Goal: Contribute content: Contribute content

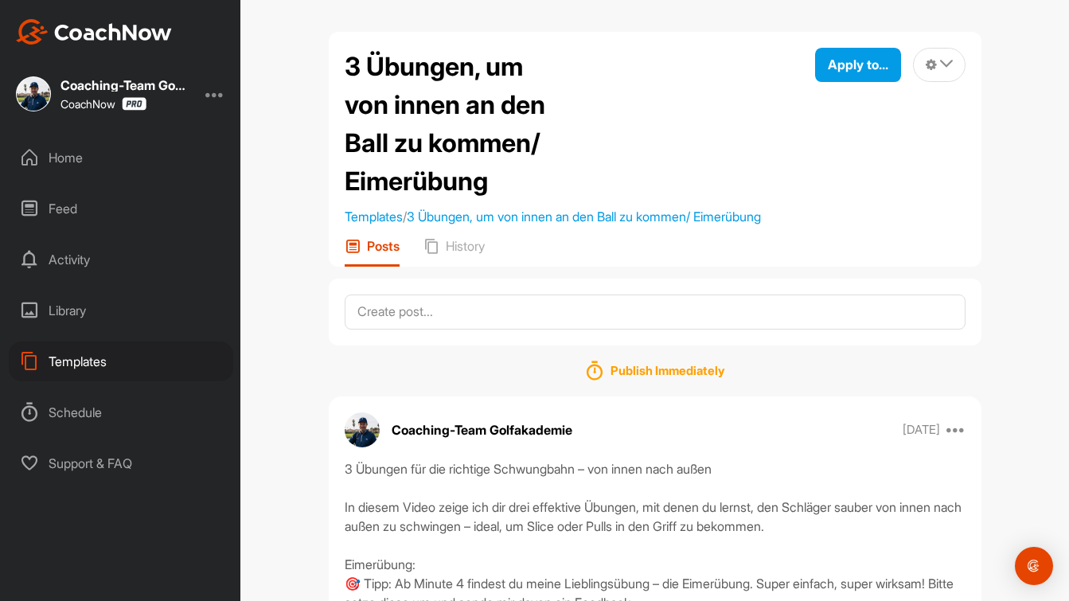
scroll to position [223, 0]
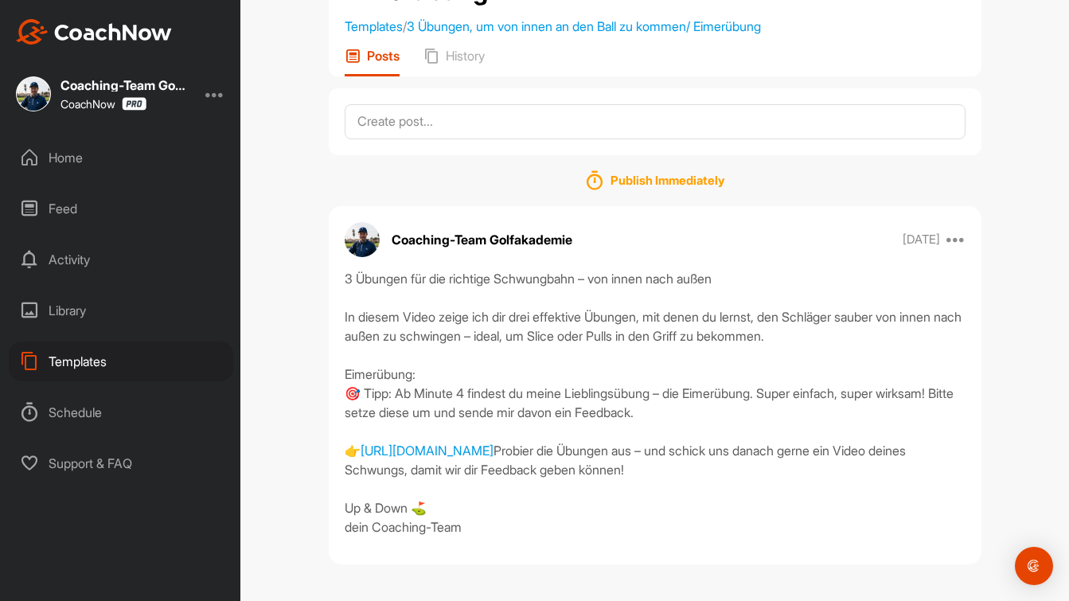
click at [88, 368] on div "Templates" at bounding box center [121, 361] width 224 height 40
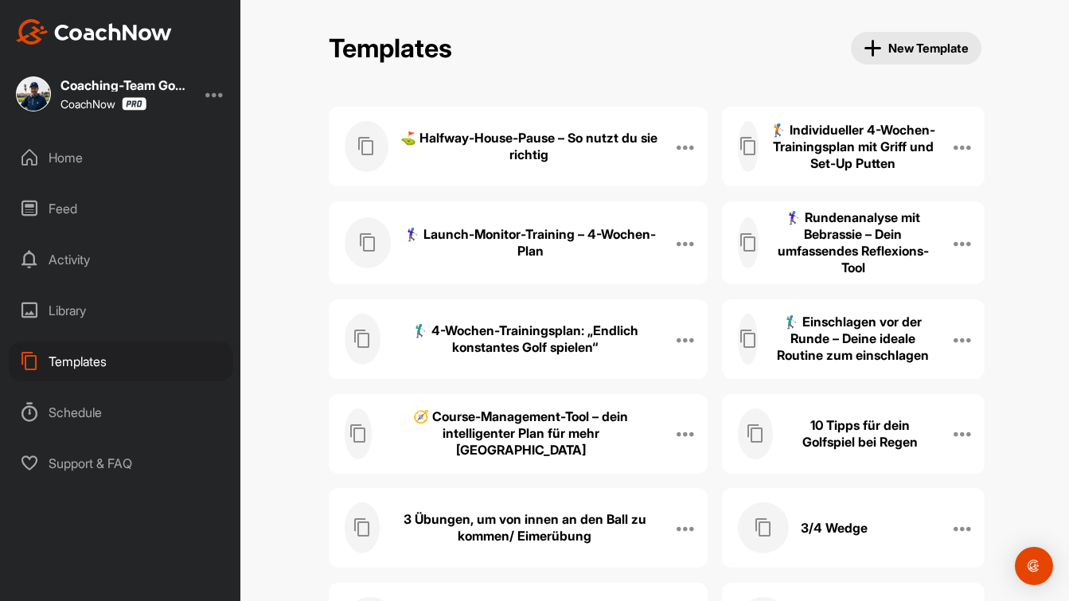
click at [560, 520] on h3 "3 Übungen, um von innen an den Ball zu kommen/ Eimerübung" at bounding box center [524, 527] width 266 height 33
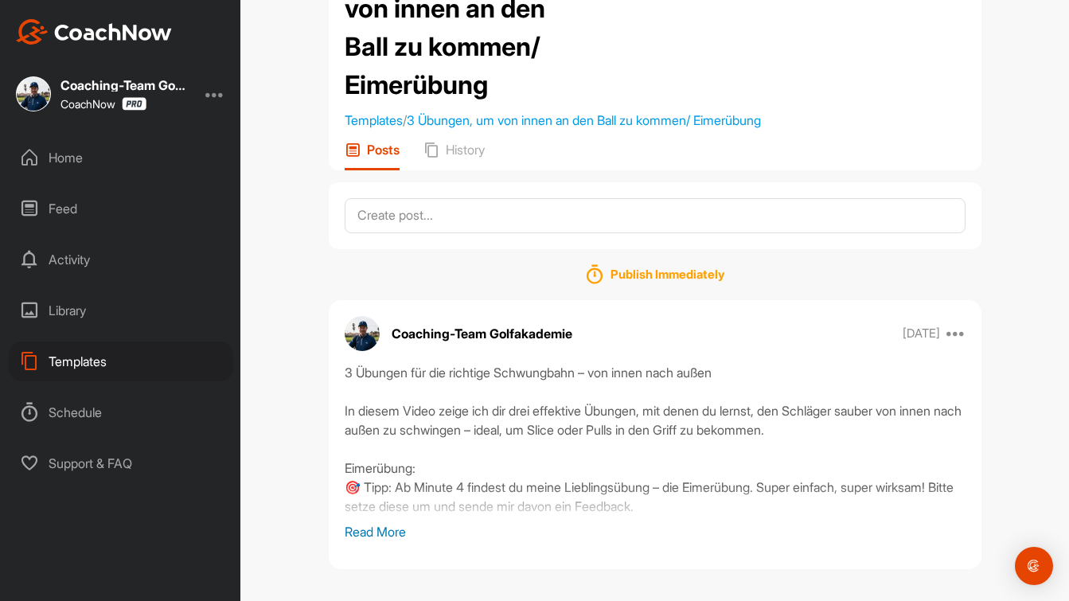
scroll to position [100, 0]
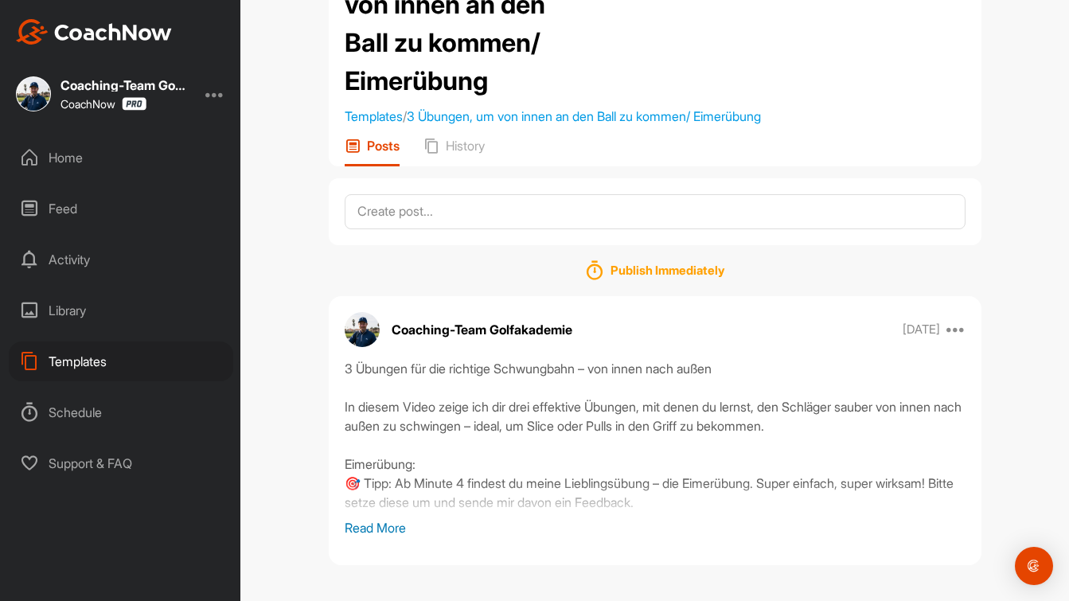
click at [367, 526] on p "Read More" at bounding box center [655, 527] width 621 height 19
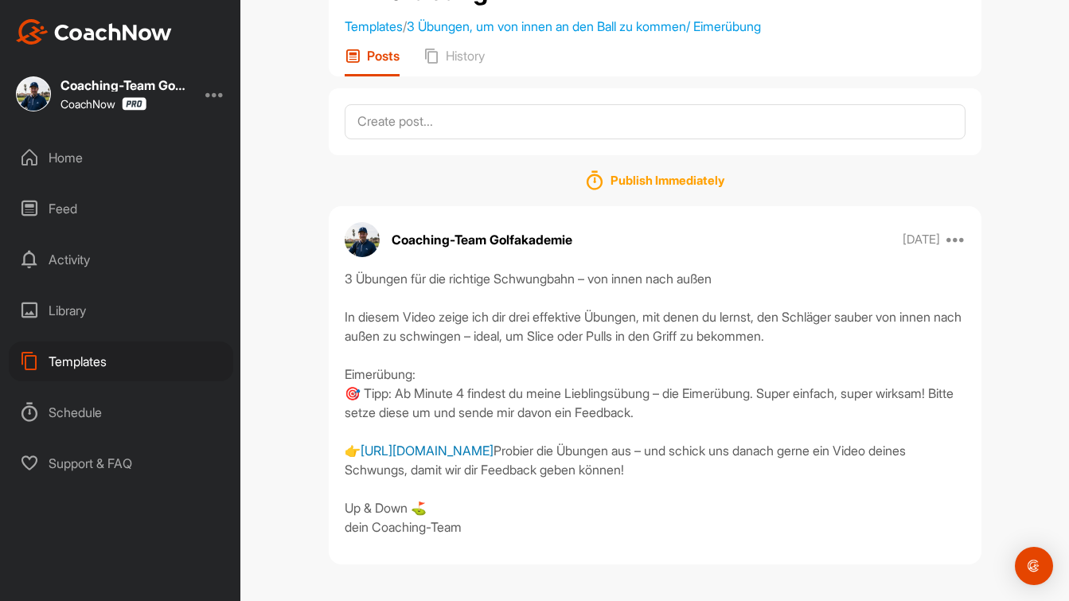
scroll to position [227, 0]
drag, startPoint x: 944, startPoint y: 414, endPoint x: 314, endPoint y: 245, distance: 651.6
click at [314, 245] on div "3 Übungen, um von innen an den Ball zu kommen/ Eimerübung Templates / 3 Übungen…" at bounding box center [655, 209] width 684 height 735
copy div "3 Übungen für die richtige Schwungbahn – von innen nach außen In diesem Video z…"
click at [68, 363] on div "Templates" at bounding box center [121, 361] width 224 height 40
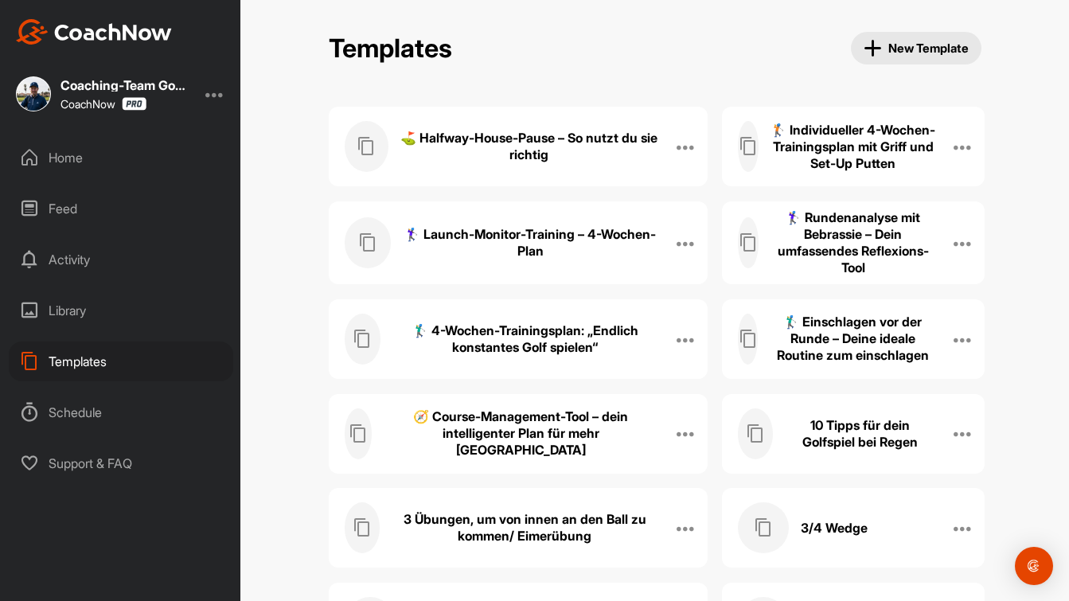
scroll to position [691, 0]
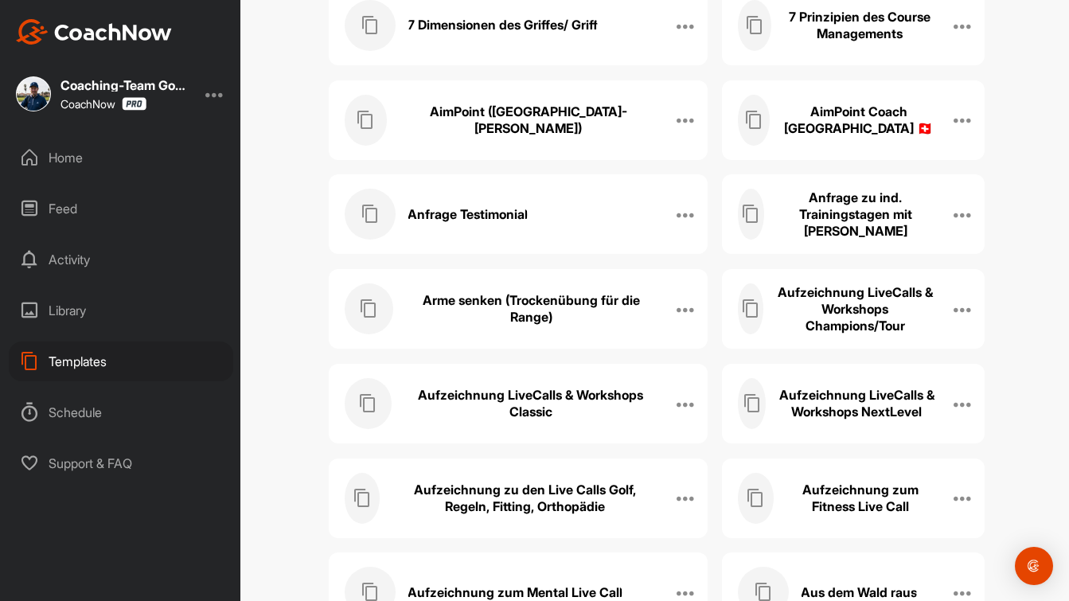
click at [530, 280] on div "Arme senken (Trockenübung für die Range) Edit Name Manage Posts Manage Members …" at bounding box center [518, 309] width 379 height 80
click at [533, 302] on h3 "Arme senken (Trockenübung für die Range)" at bounding box center [531, 308] width 252 height 33
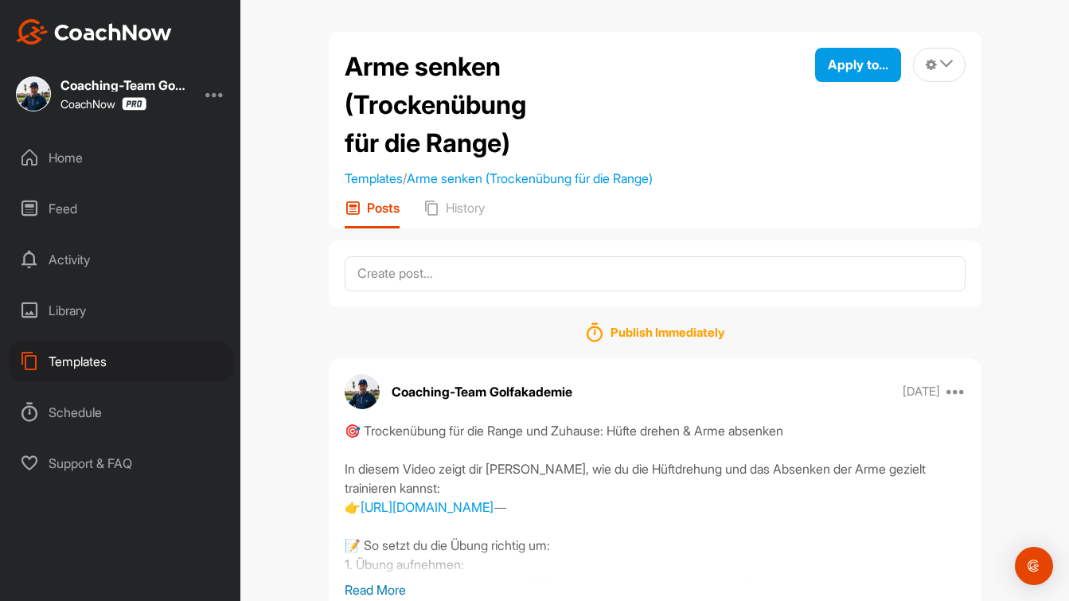
scroll to position [81, 0]
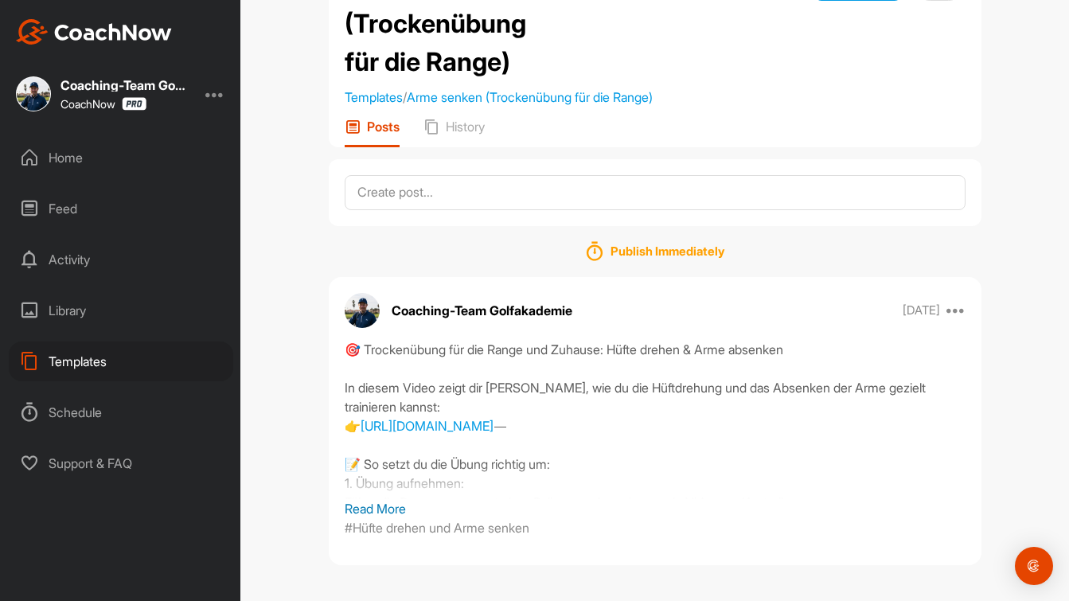
click at [371, 508] on p "Read More" at bounding box center [655, 508] width 621 height 19
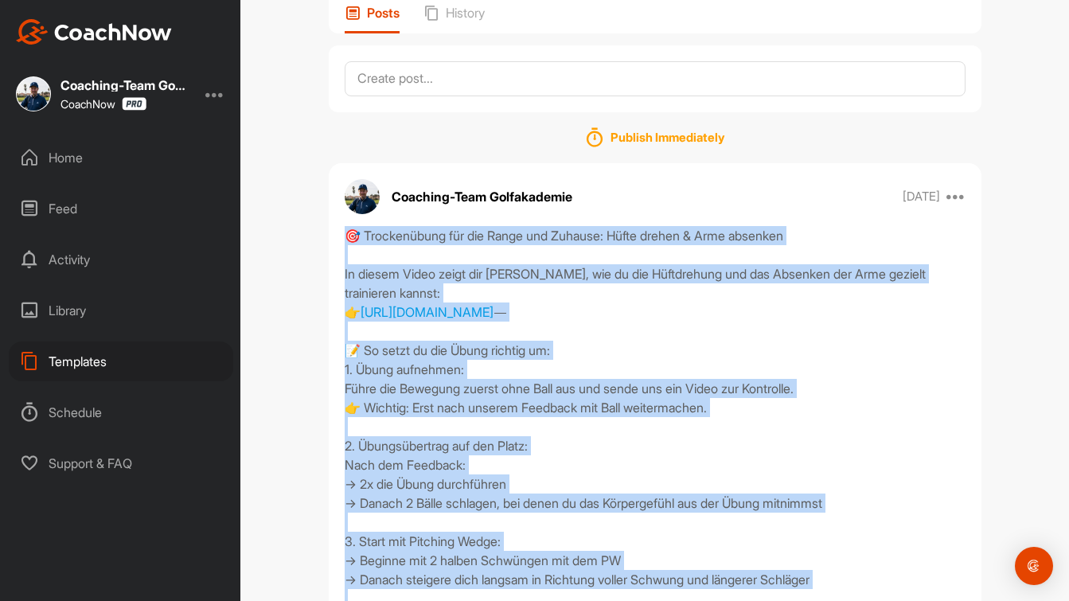
scroll to position [380, 0]
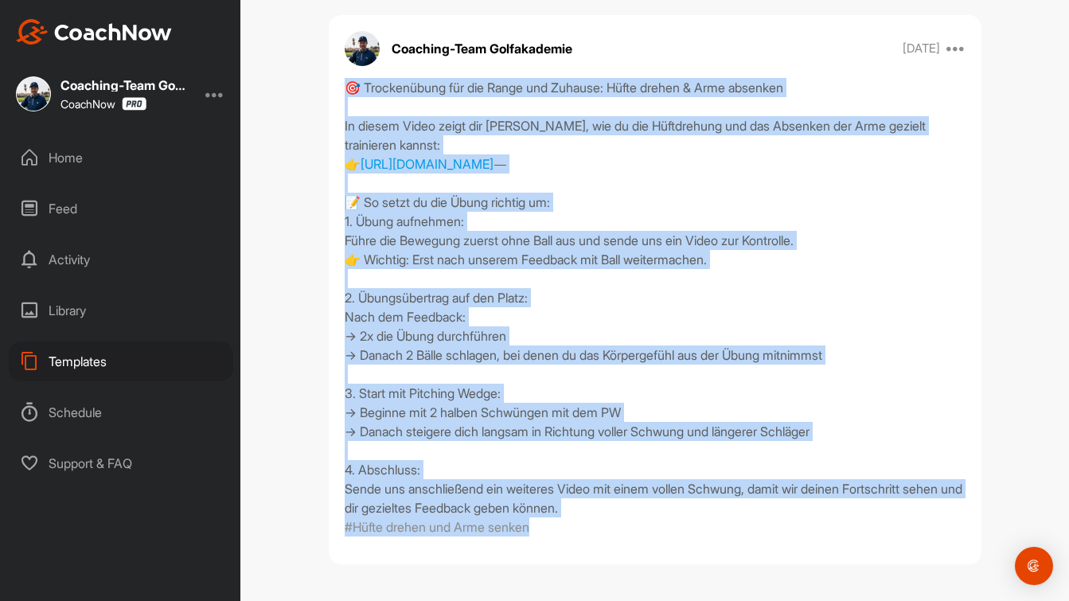
drag, startPoint x: 346, startPoint y: 237, endPoint x: 714, endPoint y: 508, distance: 456.4
click at [714, 508] on div "🎯 Trockenübung für die Range und Zuhause: Hüfte drehen & Arme absenken In diese…" at bounding box center [655, 297] width 621 height 439
copy div "🎯 Trockenübung für die Range und Zuhause: Hüfte drehen & Arme absenken In diese…"
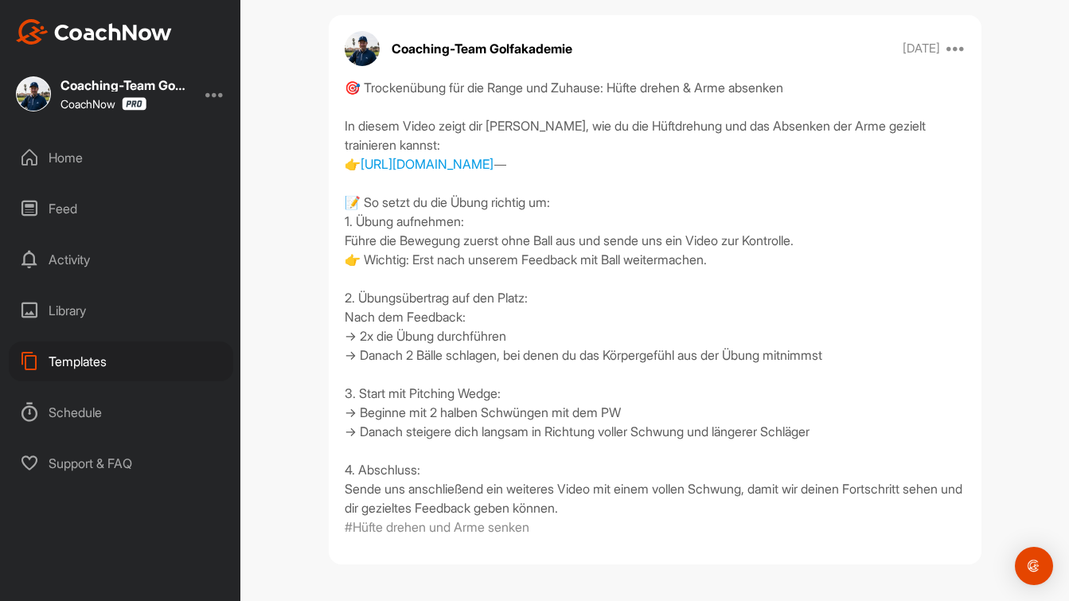
click at [60, 368] on div "Templates" at bounding box center [121, 361] width 224 height 40
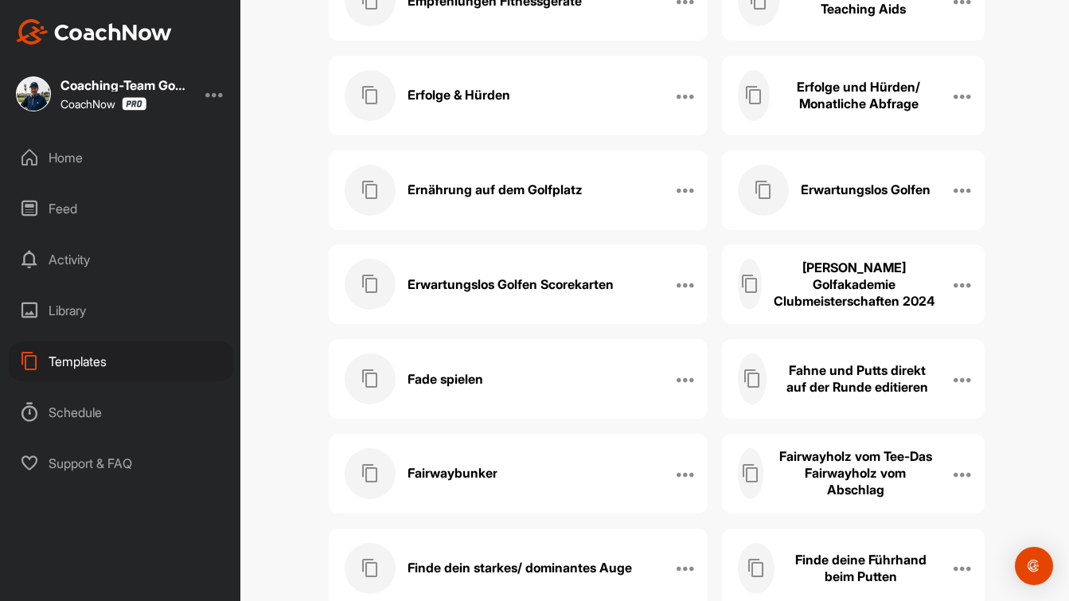
scroll to position [6936, 0]
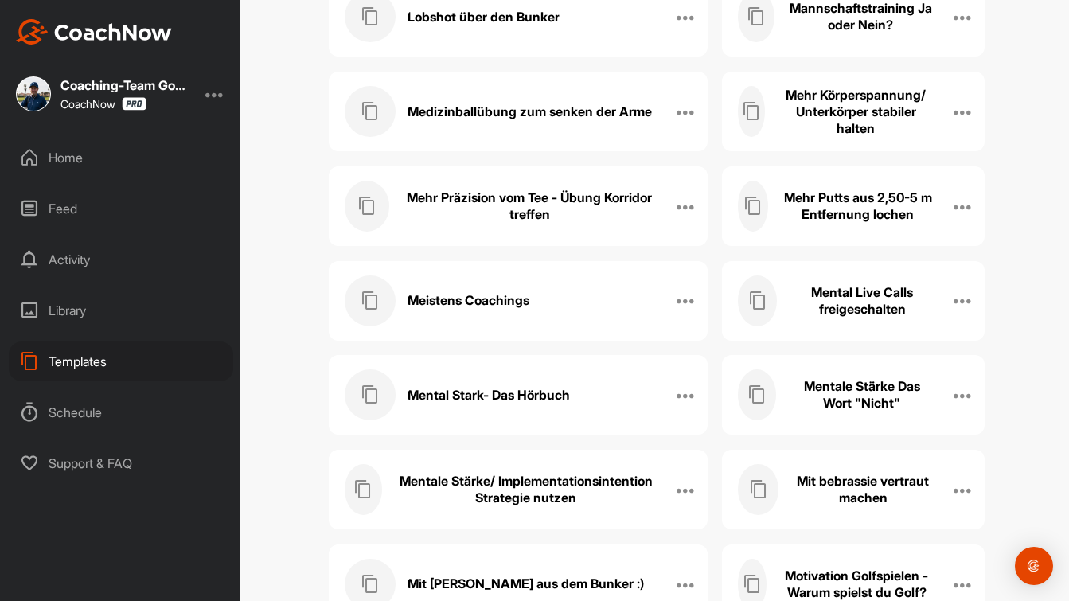
click at [508, 298] on h3 "Meistens Coachings" at bounding box center [468, 300] width 122 height 17
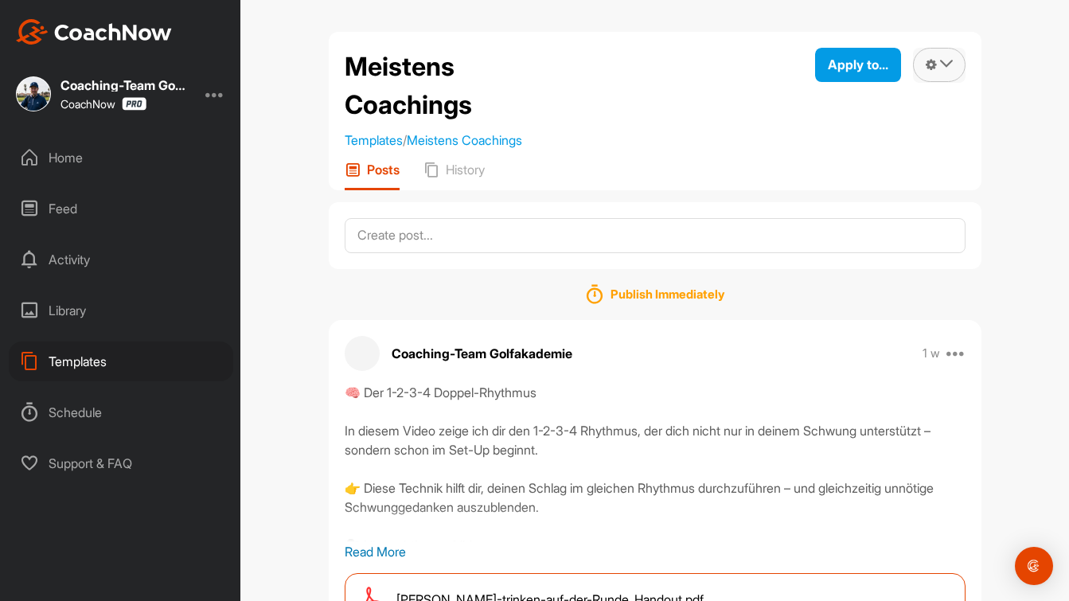
click at [940, 62] on icon at bounding box center [946, 63] width 13 height 13
click at [920, 117] on li "Edit Name" at bounding box center [922, 109] width 88 height 50
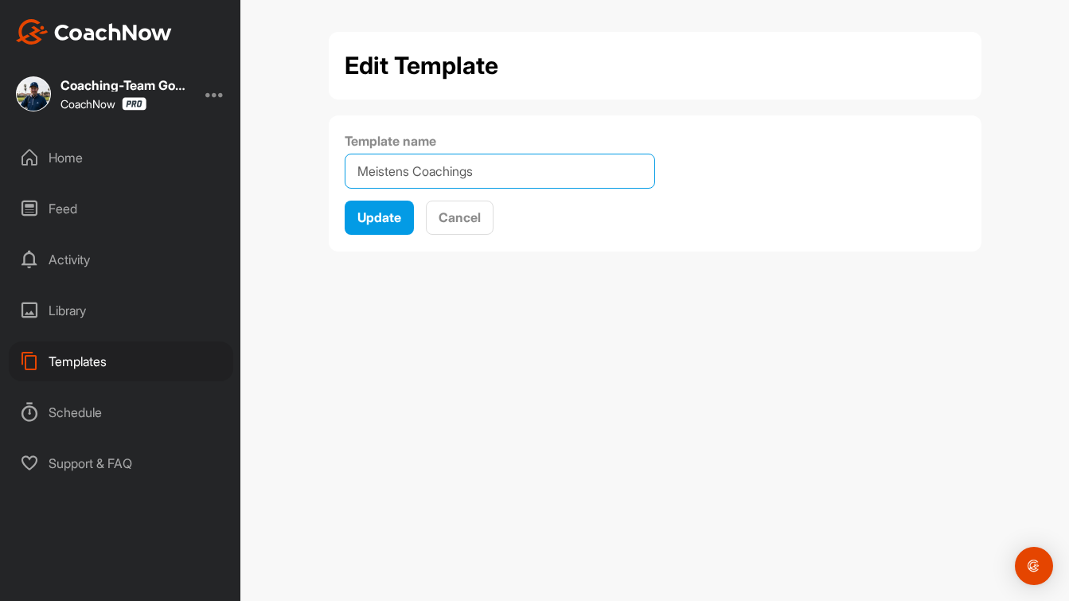
click at [356, 166] on input "Meistens Coachings" at bounding box center [500, 171] width 310 height 35
type input "1. Meistens Coachings"
click at [380, 216] on span "Update" at bounding box center [379, 217] width 44 height 16
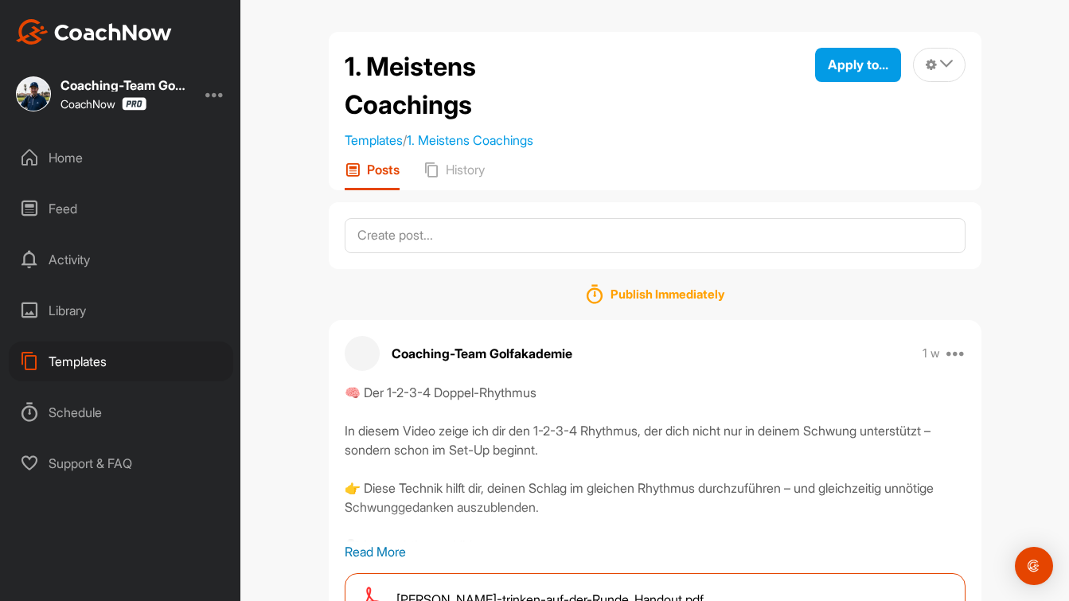
click at [99, 360] on div "Templates" at bounding box center [121, 361] width 224 height 40
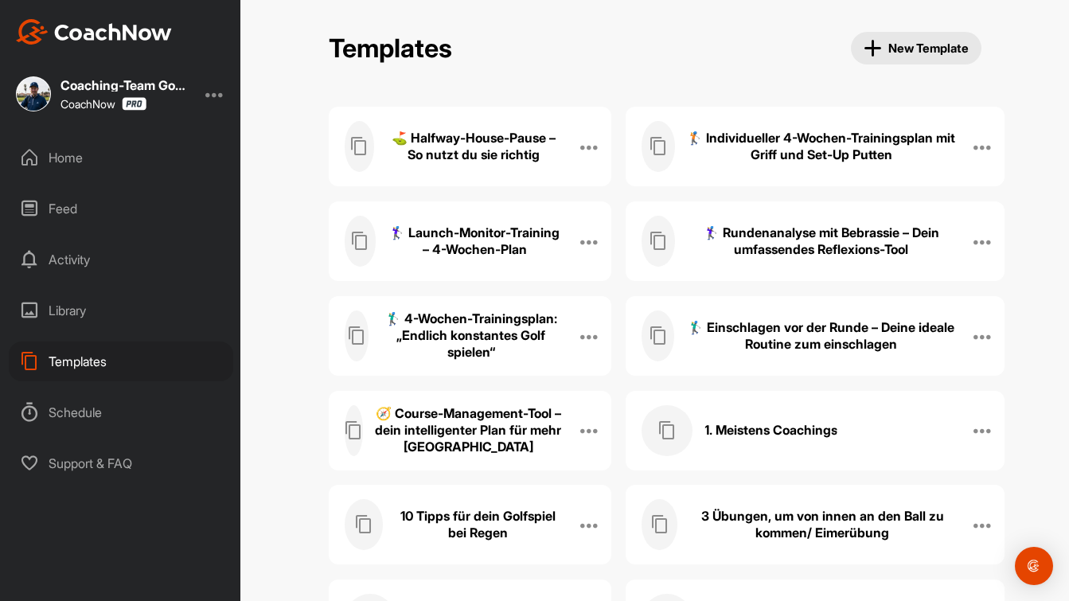
click at [769, 429] on h3 "1. Meistens Coachings" at bounding box center [770, 430] width 133 height 17
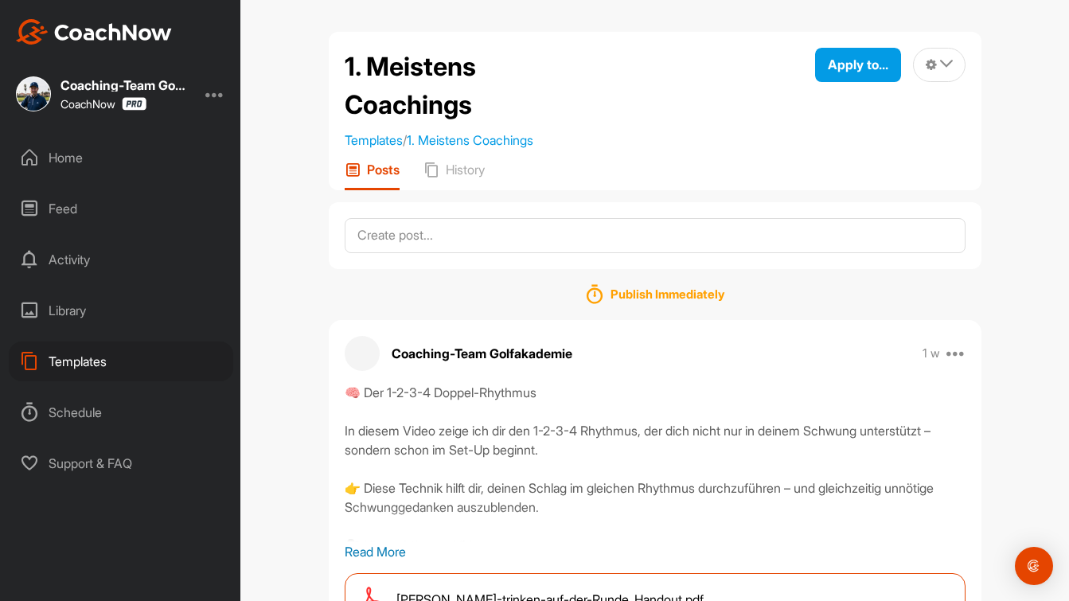
scroll to position [88, 0]
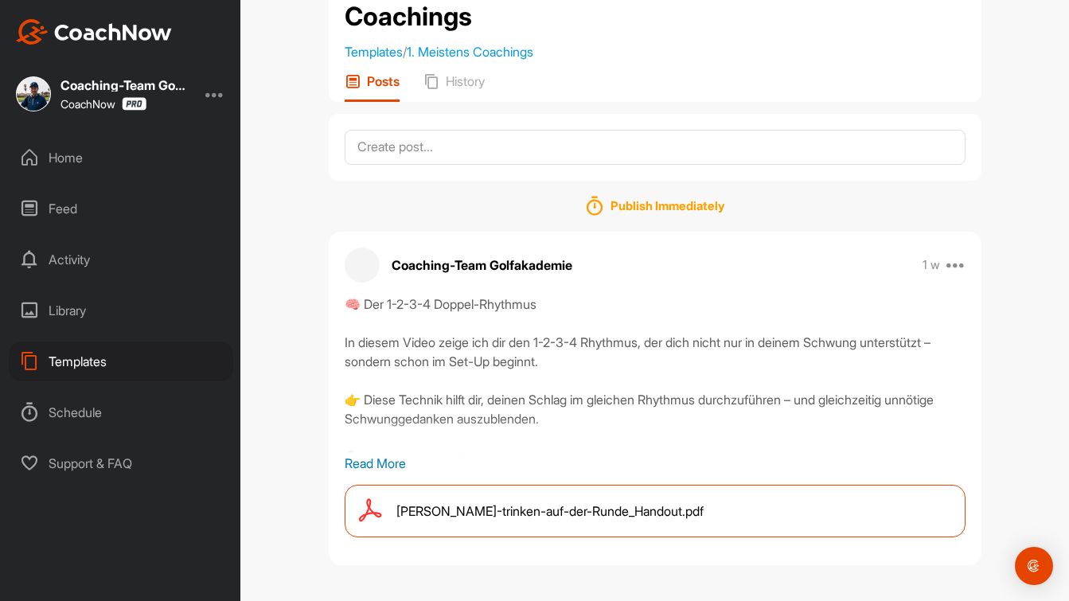
click at [387, 463] on p "Read More" at bounding box center [655, 463] width 621 height 19
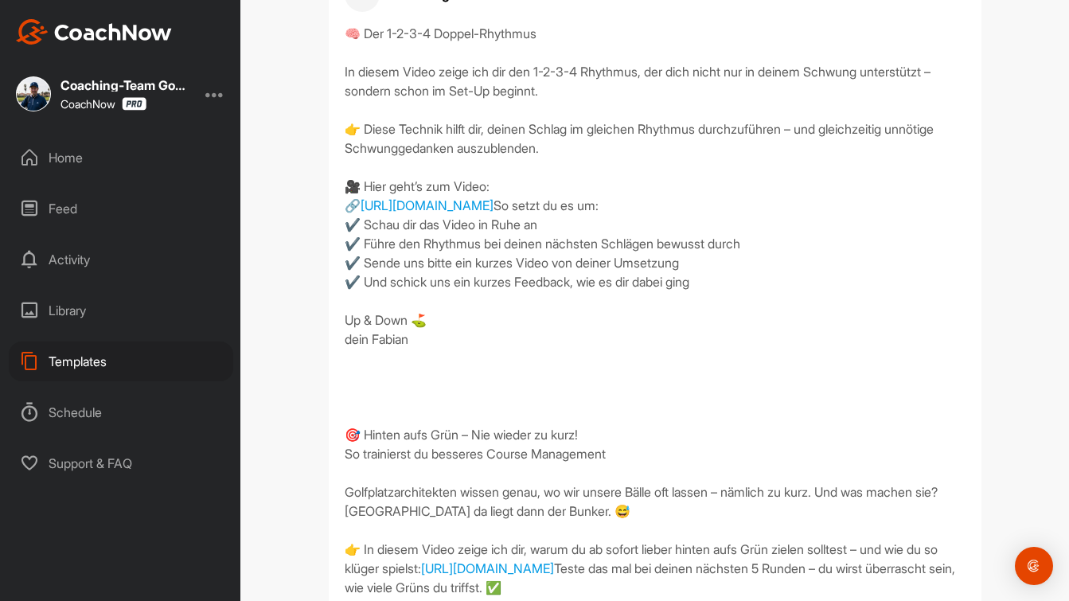
scroll to position [0, 0]
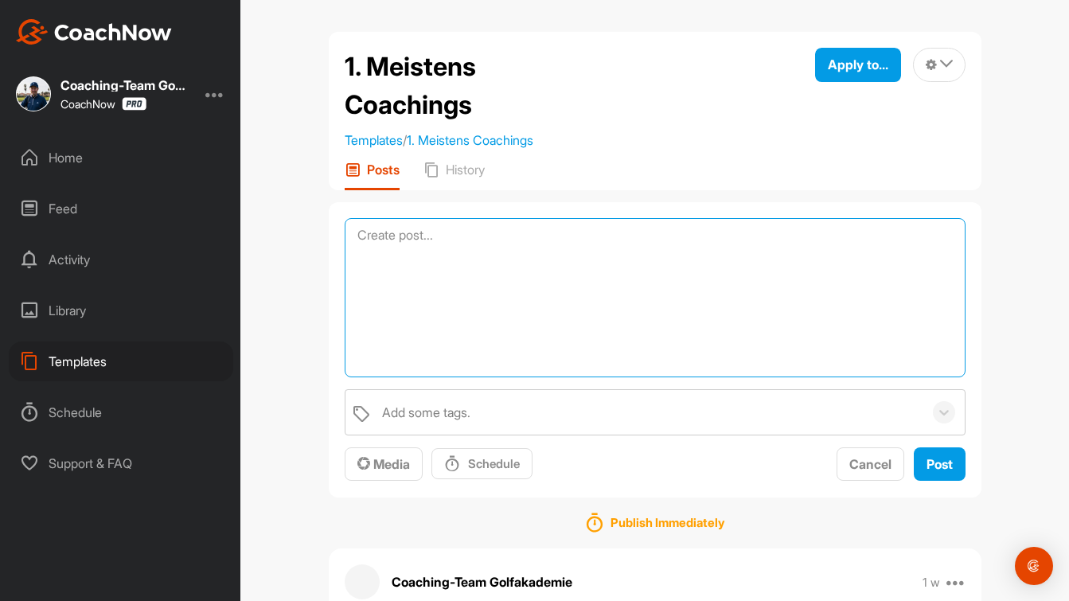
click at [496, 229] on textarea at bounding box center [655, 297] width 621 height 159
paste textarea "🎯 Lorem Ipsumd – Sitamet Consectet ad Elitse Doeiu Temp Inc Utlab: etdol://magn…"
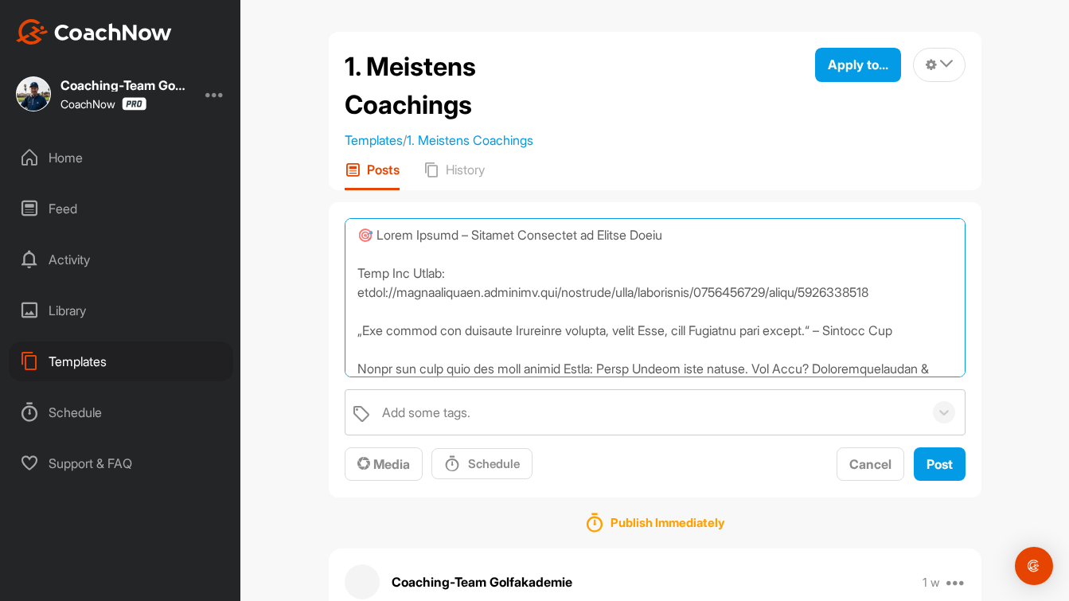
scroll to position [1375, 0]
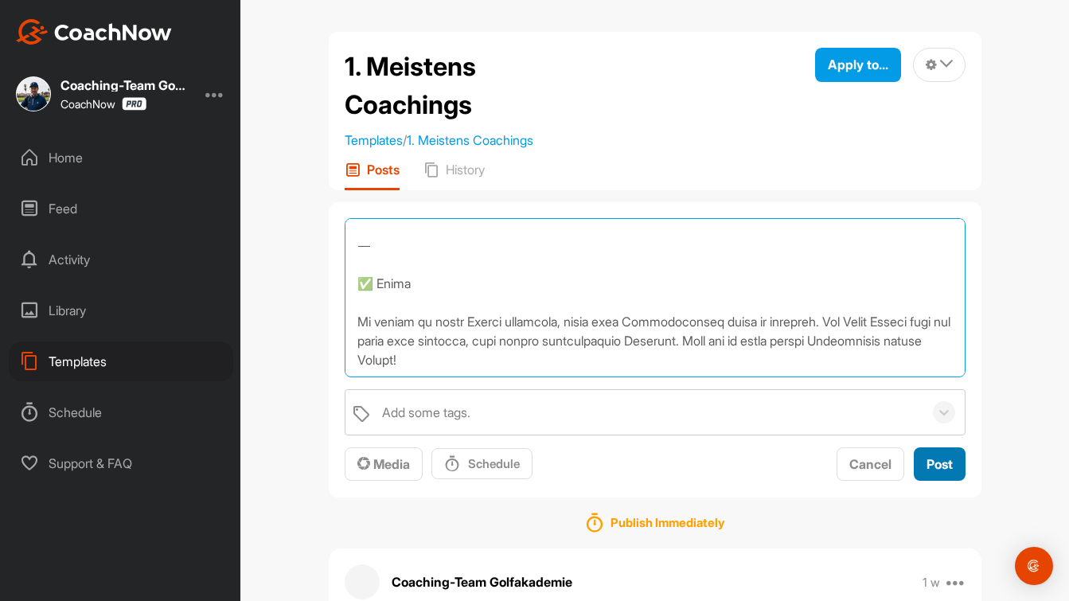
type textarea "🎯 Lorem Ipsumd – Sitamet Consectet ad Elitse Doeiu Temp Inc Utlab: etdol://magn…"
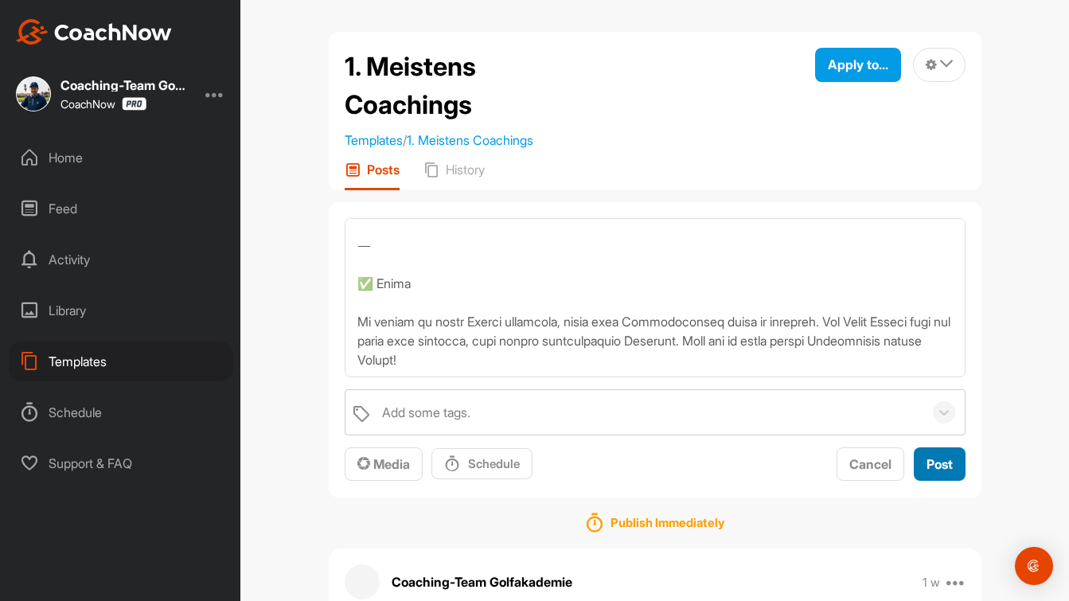
click at [940, 459] on span "Post" at bounding box center [939, 464] width 26 height 16
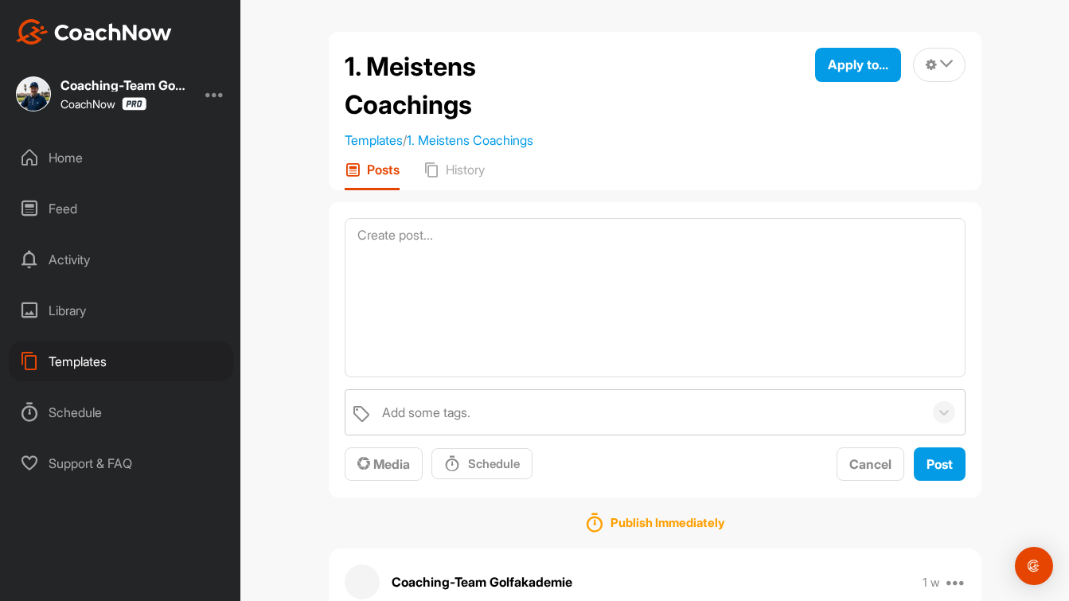
scroll to position [0, 0]
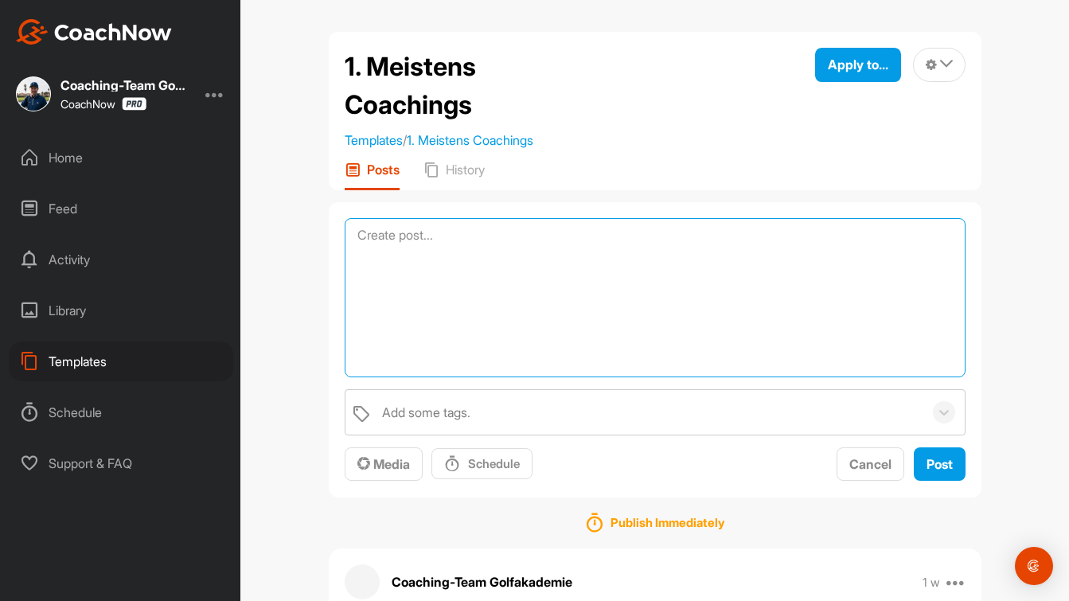
click at [512, 245] on textarea at bounding box center [655, 297] width 621 height 159
paste textarea "📍 Fahne & Putts direkt auf der Runde editieren Wir empfehlen dir, Fahnenpositio…"
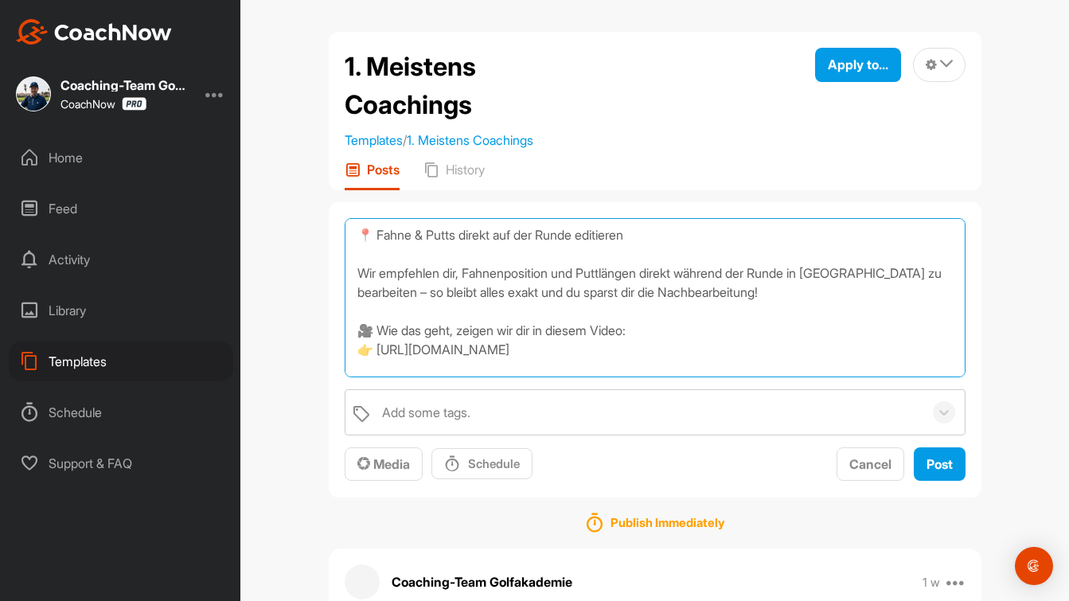
scroll to position [95, 0]
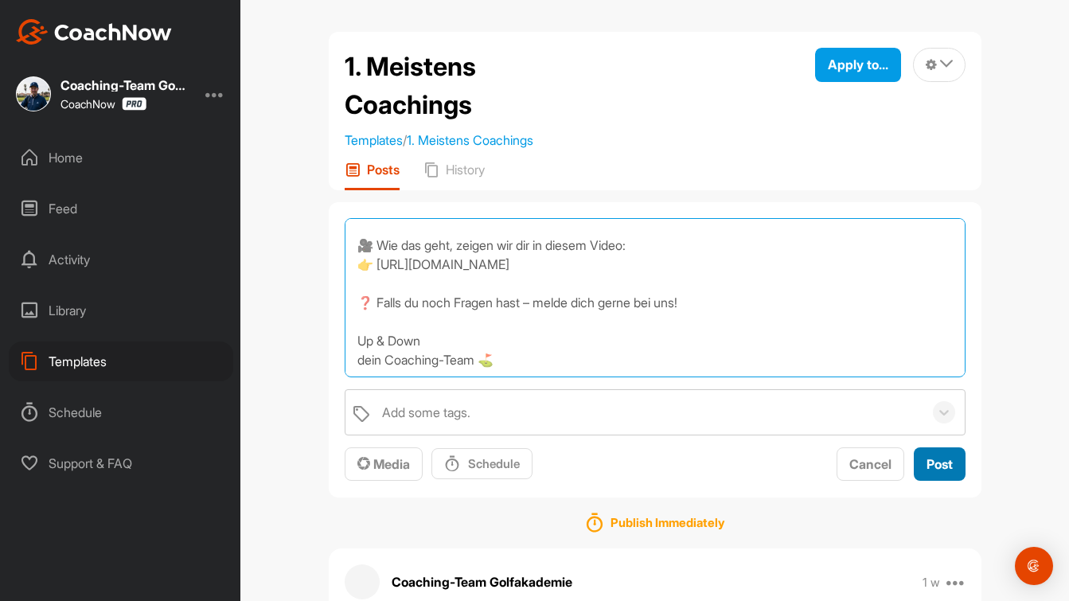
type textarea "📍 Fahne & Putts direkt auf der Runde editieren Wir empfehlen dir, Fahnenpositio…"
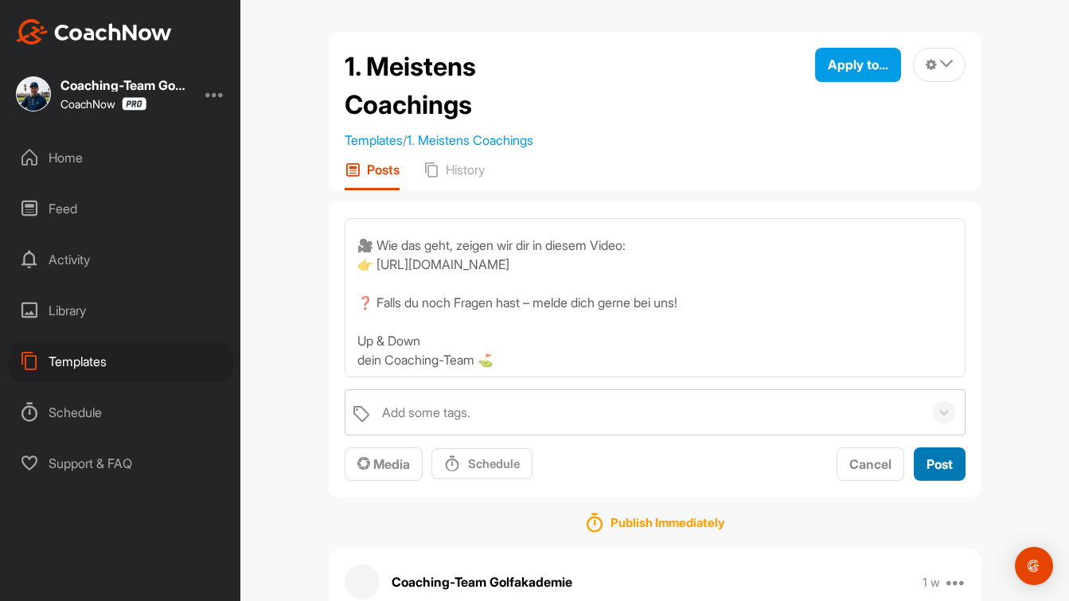
click at [936, 463] on span "Post" at bounding box center [939, 464] width 26 height 16
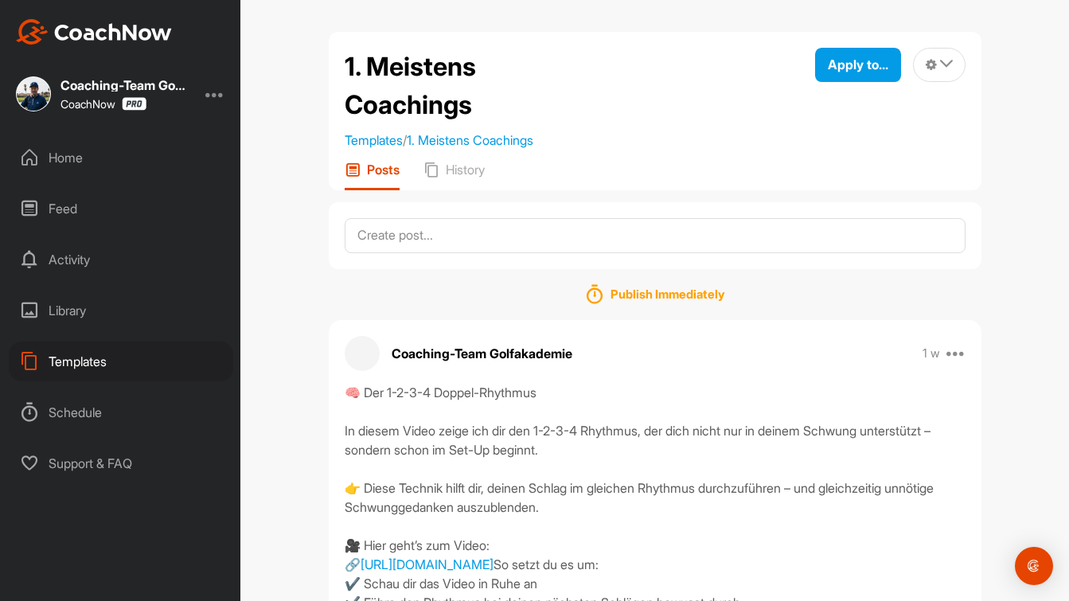
scroll to position [1, 0]
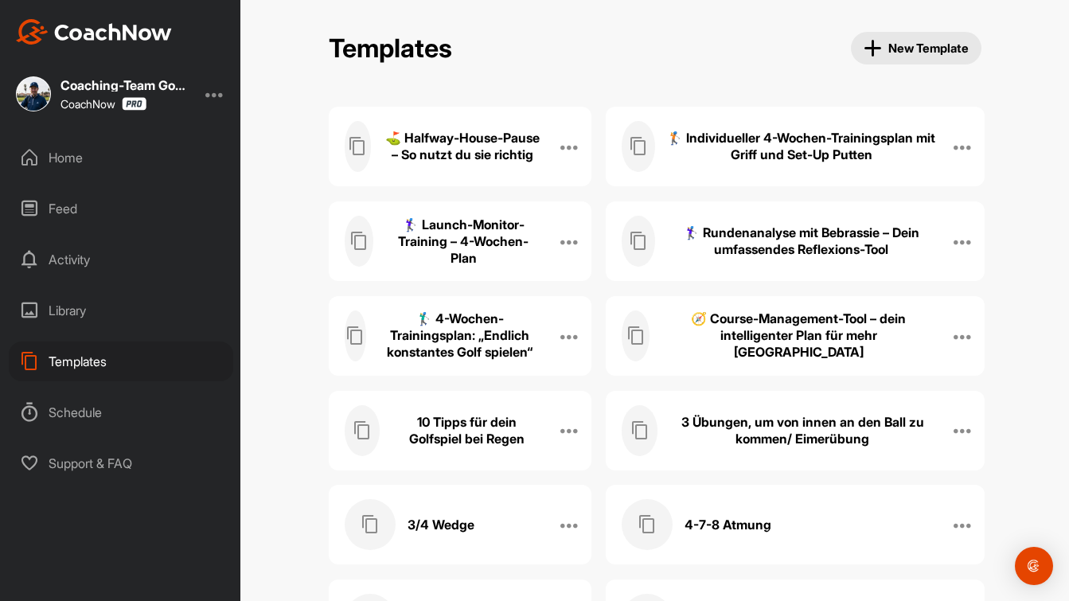
scroll to position [11774, 0]
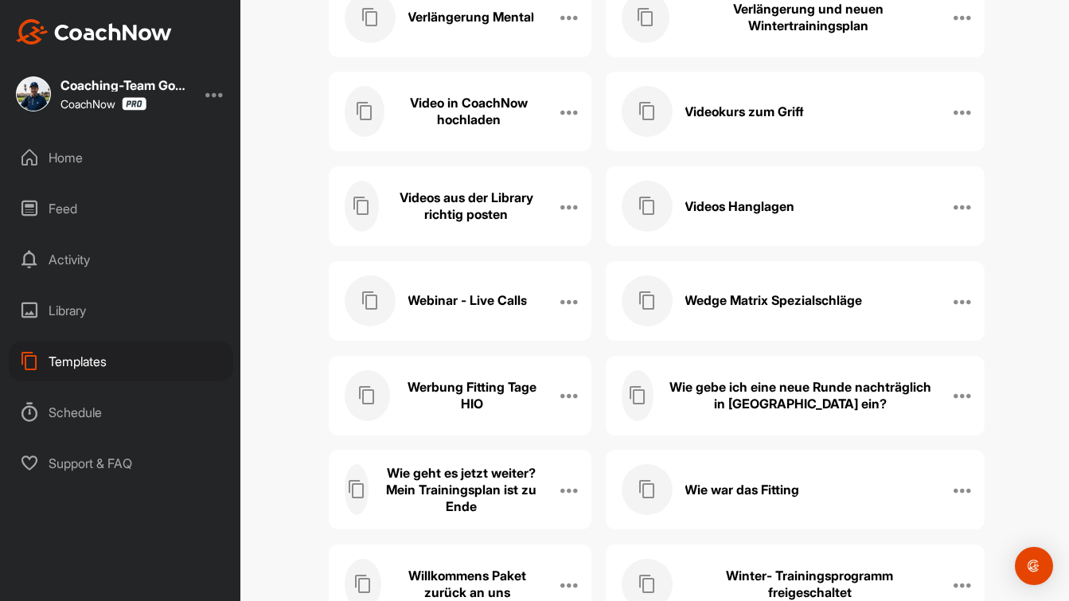
click at [767, 300] on h3 "Wedge Matrix Spezialschläge" at bounding box center [772, 300] width 177 height 17
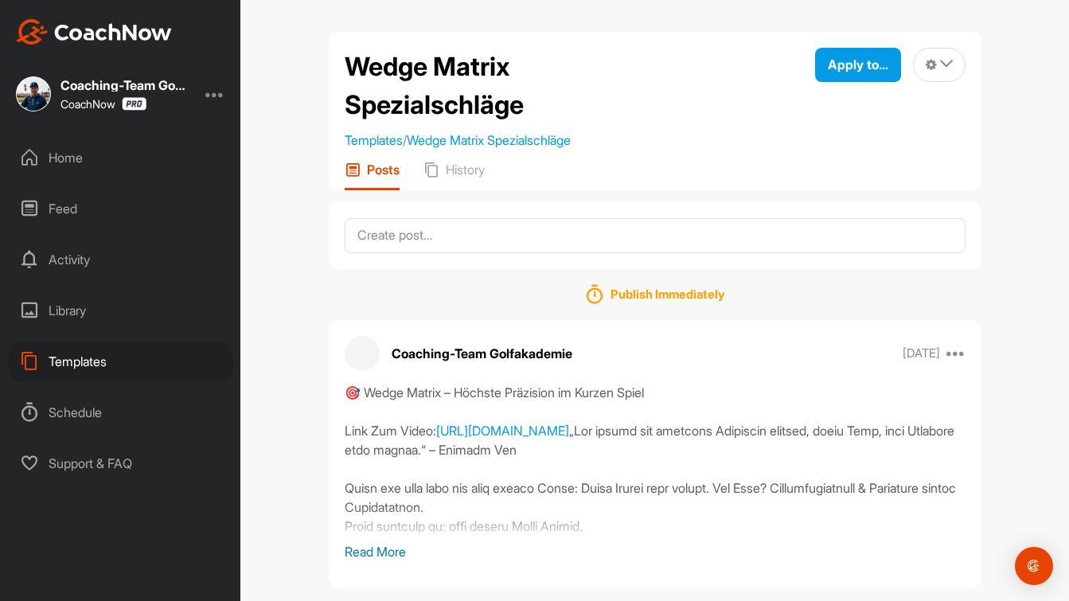
click at [384, 545] on p "Read More" at bounding box center [655, 551] width 621 height 19
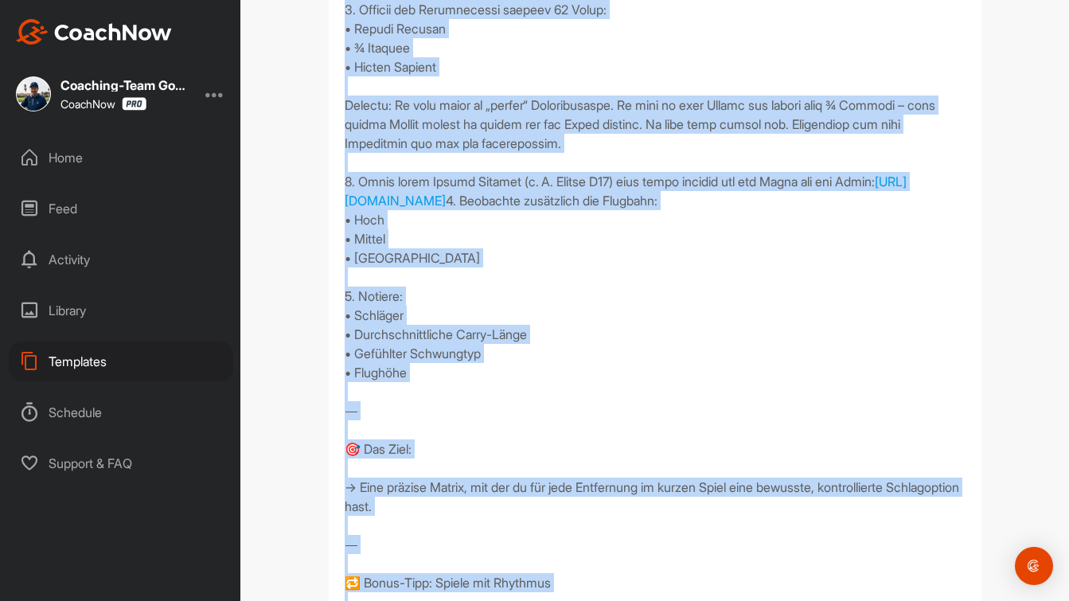
scroll to position [1373, 0]
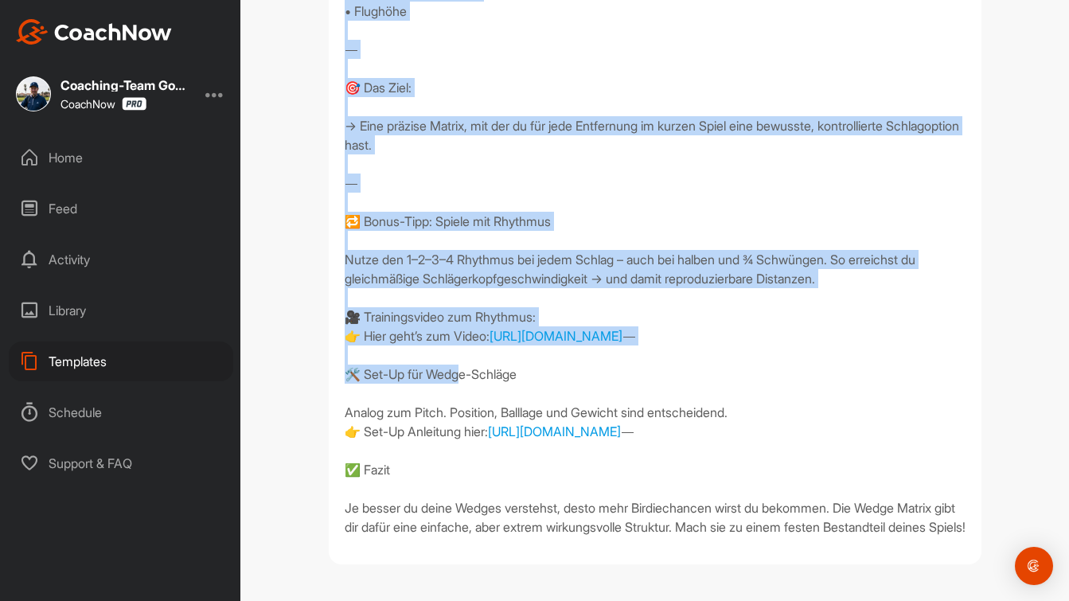
drag, startPoint x: 346, startPoint y: 389, endPoint x: 518, endPoint y: 505, distance: 207.4
copy div "🎯 Wedge Matrix – Höchste Präzision im Kurzen Spiel Link Zum Video: https://fabi…"
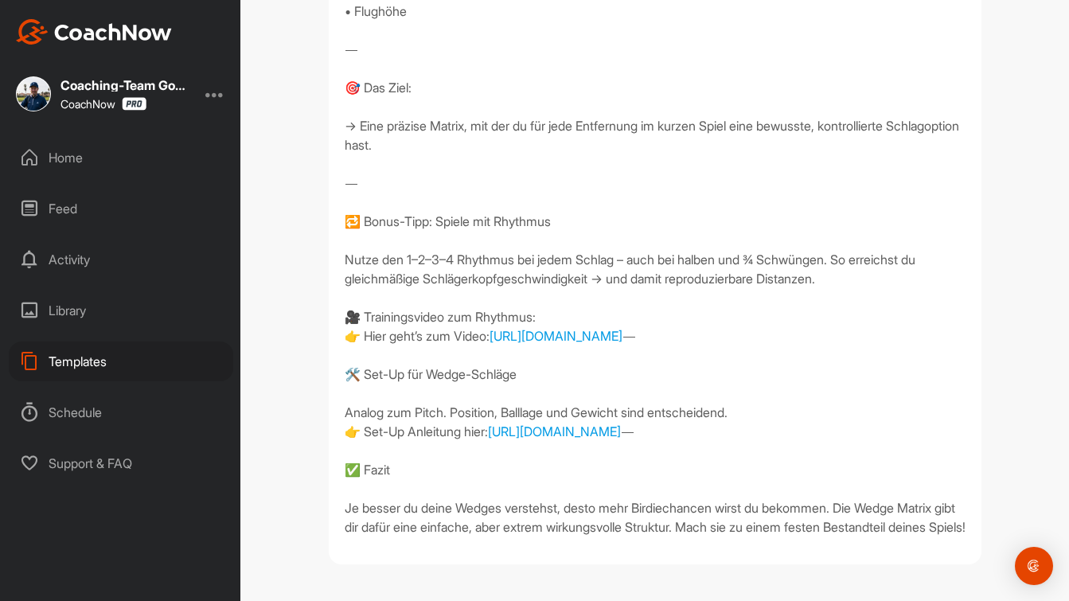
click at [89, 362] on div "Templates" at bounding box center [121, 361] width 224 height 40
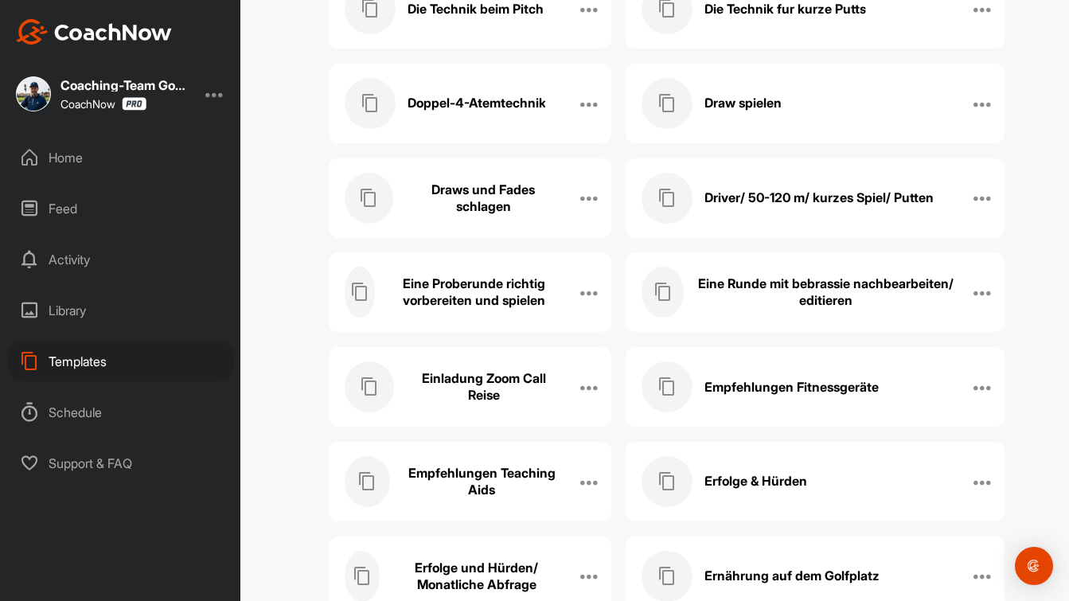
scroll to position [3822, 0]
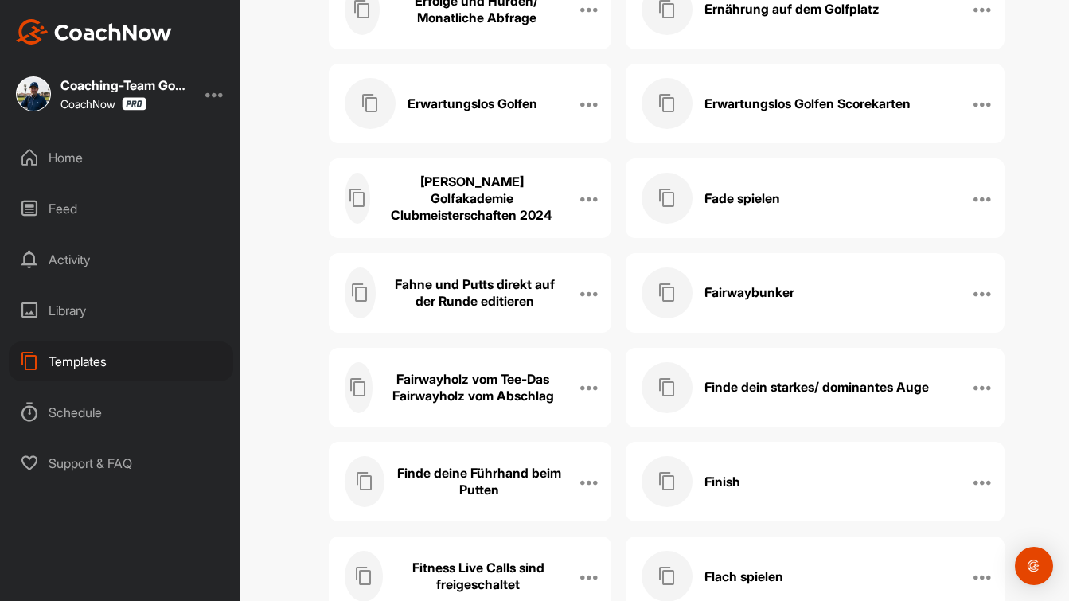
click at [428, 291] on h3 "Fahne und Putts direkt auf der Runde editieren" at bounding box center [474, 292] width 174 height 33
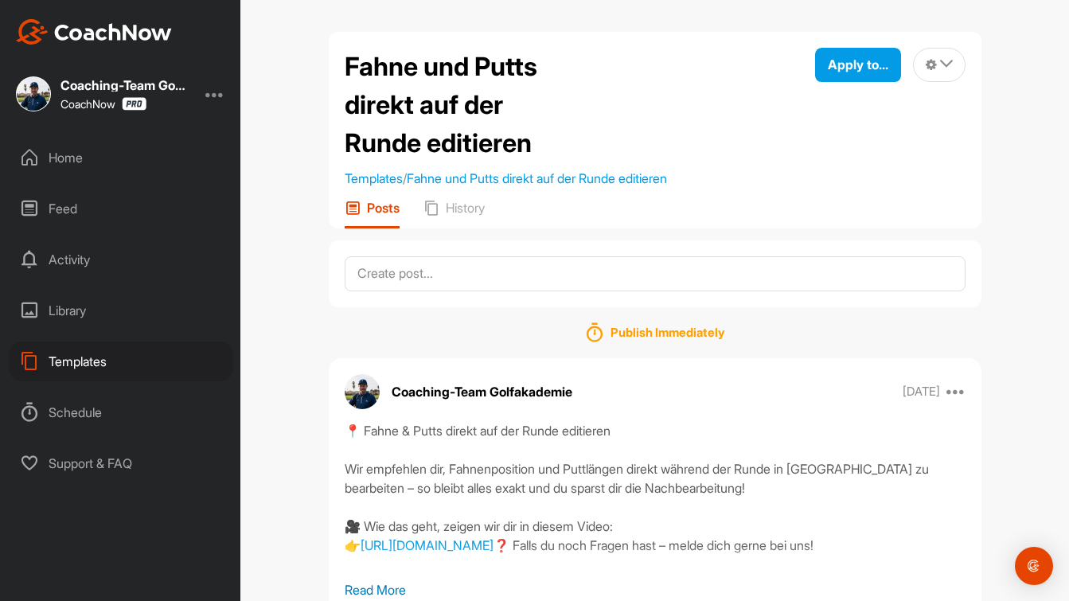
drag, startPoint x: 387, startPoint y: 584, endPoint x: 415, endPoint y: 489, distance: 99.7
click at [387, 584] on p "Read More" at bounding box center [655, 589] width 621 height 19
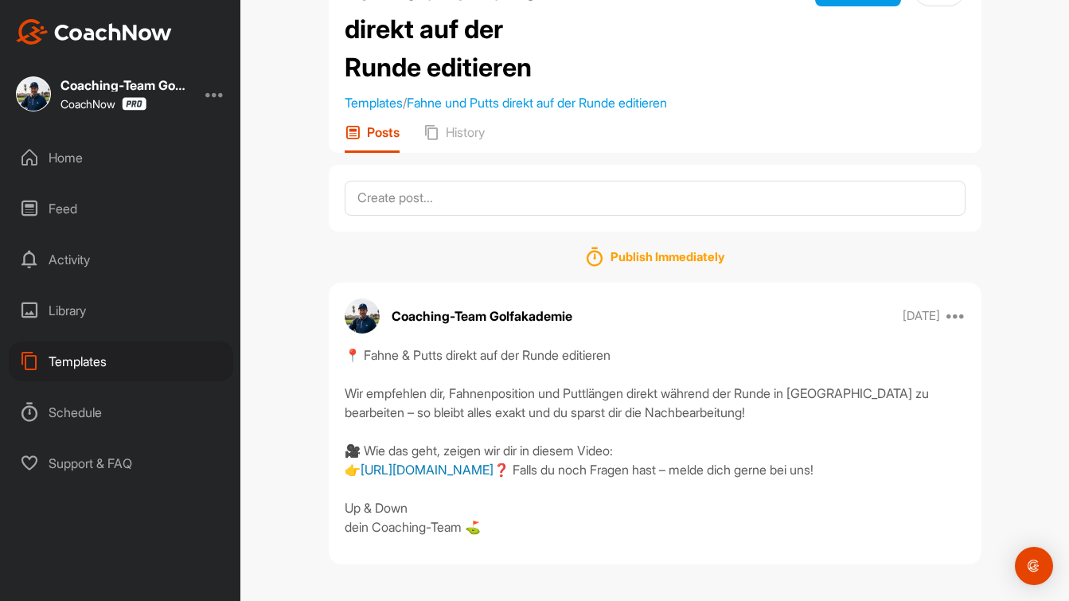
scroll to position [132, 0]
drag, startPoint x: 345, startPoint y: 296, endPoint x: 568, endPoint y: 525, distance: 319.6
click at [568, 525] on div "📍 Fahne & Putts direkt auf der Runde editieren Wir empfehlen dir, Fahnenpositio…" at bounding box center [655, 440] width 621 height 191
copy div "📍 Fahne & Putts direkt auf der Runde editieren Wir empfehlen dir, Fahnenpositio…"
